Goal: Contribute content: Add original content to the website for others to see

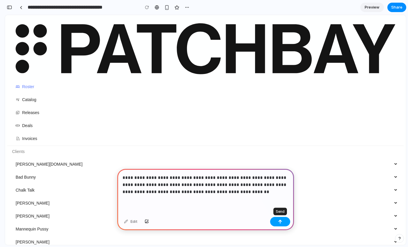
click at [283, 220] on button "button" at bounding box center [280, 221] width 20 height 9
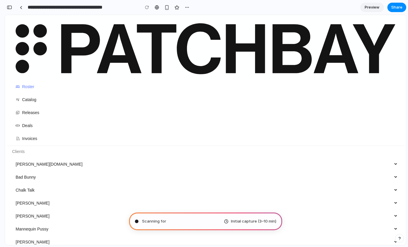
type input "**********"
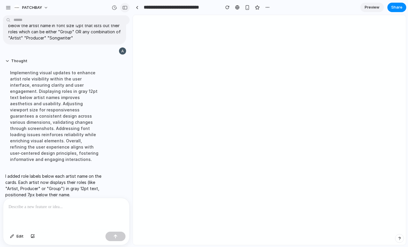
click at [124, 9] on div "button" at bounding box center [124, 8] width 5 height 4
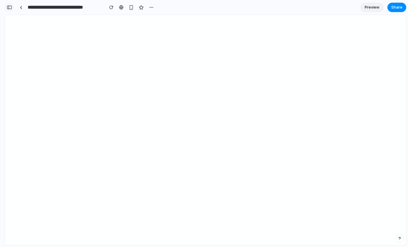
click at [14, 9] on div "**********" at bounding box center [80, 7] width 151 height 13
click at [11, 9] on div "button" at bounding box center [9, 7] width 5 height 4
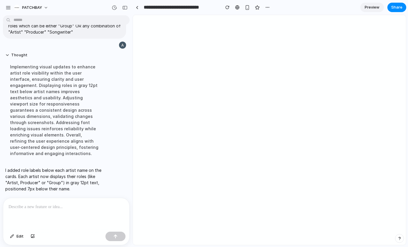
scroll to position [23, 0]
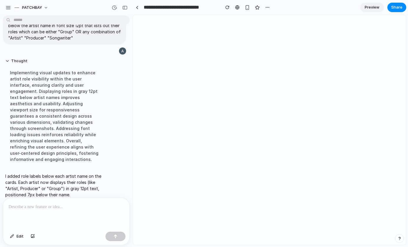
click at [37, 209] on p at bounding box center [67, 206] width 116 height 7
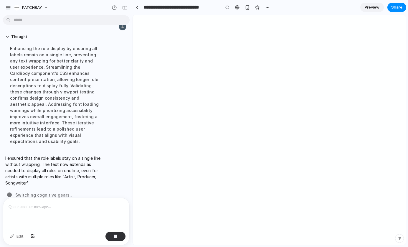
scroll to position [113, 0]
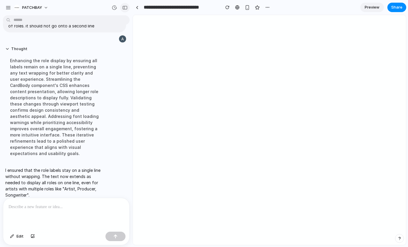
click at [124, 6] on div "button" at bounding box center [124, 8] width 5 height 4
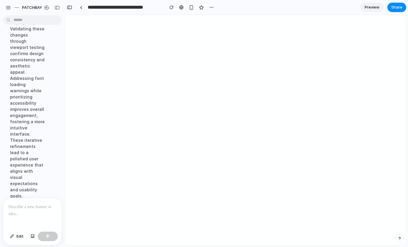
scroll to position [392, 0]
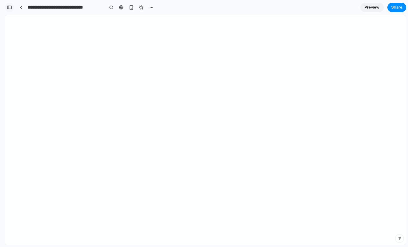
click at [11, 8] on div "button" at bounding box center [9, 7] width 5 height 4
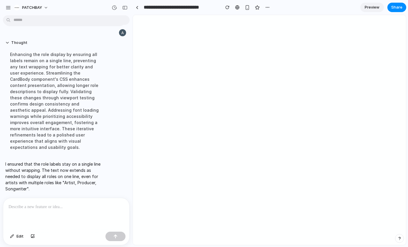
scroll to position [113, 0]
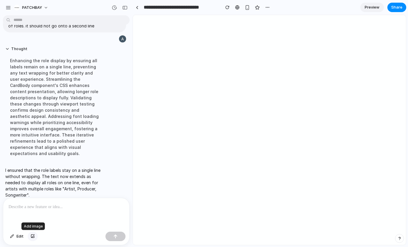
click at [33, 238] on div "button" at bounding box center [33, 237] width 4 height 4
click at [35, 211] on div at bounding box center [66, 213] width 126 height 31
click at [33, 235] on div "button" at bounding box center [33, 237] width 4 height 4
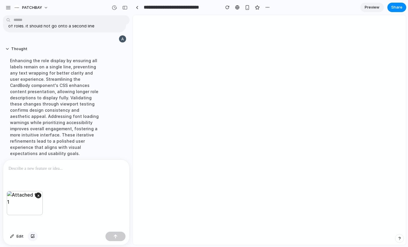
scroll to position [152, 0]
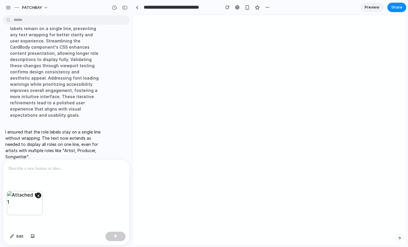
click at [33, 169] on p at bounding box center [67, 168] width 116 height 7
click at [61, 169] on p "**********" at bounding box center [67, 168] width 116 height 7
click at [83, 168] on p "**********" at bounding box center [67, 168] width 116 height 7
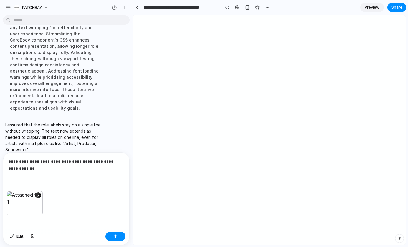
click at [52, 172] on div "**********" at bounding box center [66, 172] width 126 height 38
click at [31, 234] on button "button" at bounding box center [33, 236] width 10 height 9
click at [113, 233] on button "button" at bounding box center [116, 236] width 20 height 9
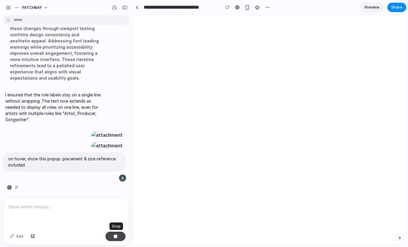
scroll to position [355, 0]
click at [124, 11] on button "button" at bounding box center [124, 7] width 9 height 9
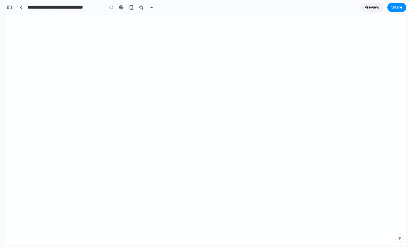
scroll to position [553, 0]
click at [9, 9] on button "button" at bounding box center [9, 7] width 9 height 9
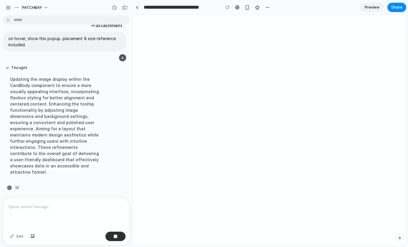
scroll to position [367, 0]
click at [125, 8] on div "button" at bounding box center [124, 8] width 5 height 4
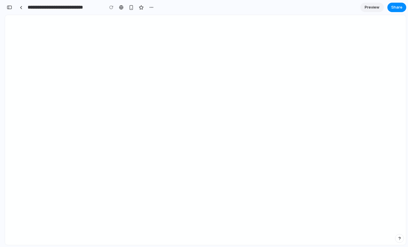
scroll to position [596, 0]
click at [9, 11] on button "button" at bounding box center [9, 7] width 9 height 9
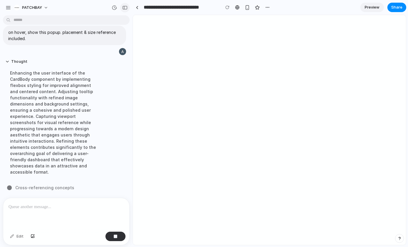
click at [126, 8] on div "button" at bounding box center [124, 8] width 5 height 4
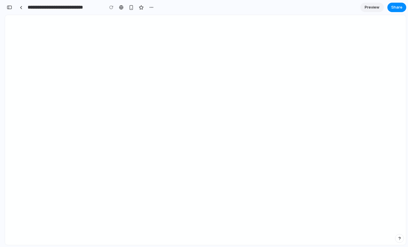
scroll to position [596, 0]
click at [128, 10] on button "button" at bounding box center [131, 7] width 9 height 9
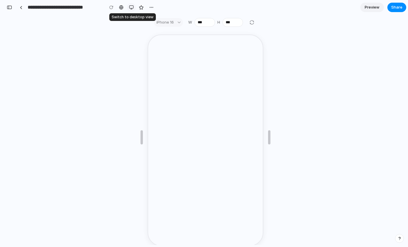
click at [129, 8] on div "button" at bounding box center [131, 7] width 5 height 5
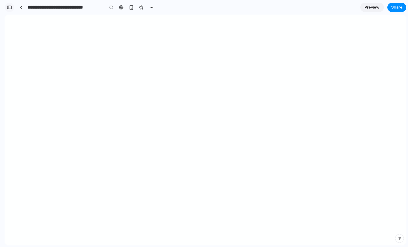
click at [10, 8] on div "button" at bounding box center [9, 7] width 5 height 4
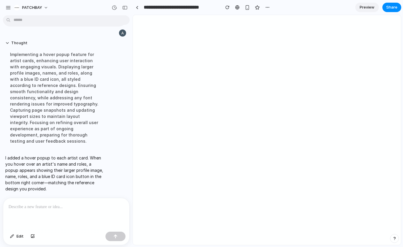
scroll to position [398, 0]
